Goal: Navigation & Orientation: Find specific page/section

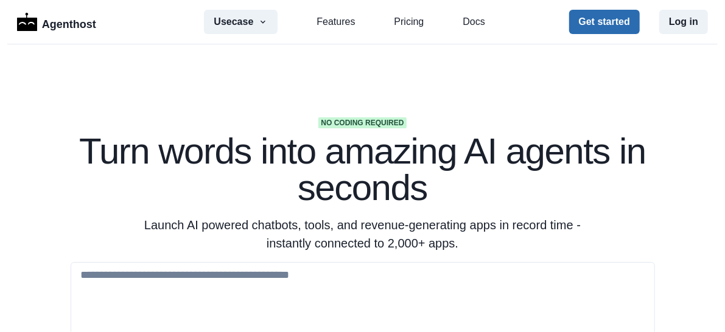
click at [603, 31] on button "Get started" at bounding box center [604, 22] width 71 height 24
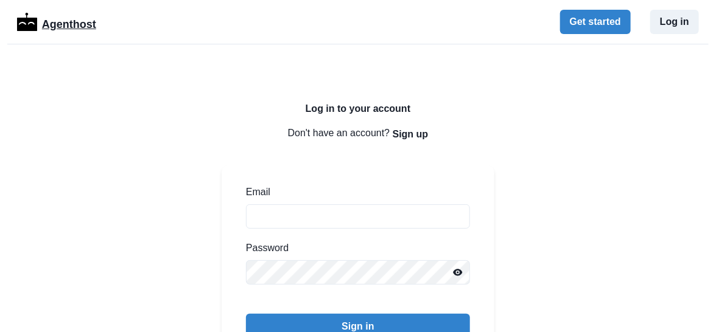
click at [76, 18] on p "Agenthost" at bounding box center [69, 22] width 54 height 21
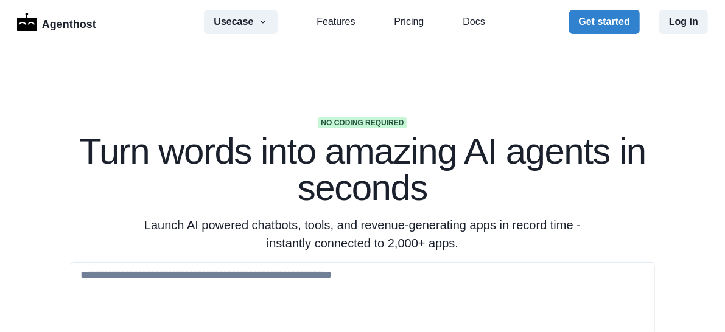
click at [324, 19] on link "Features" at bounding box center [336, 22] width 38 height 15
